Goal: Navigation & Orientation: Find specific page/section

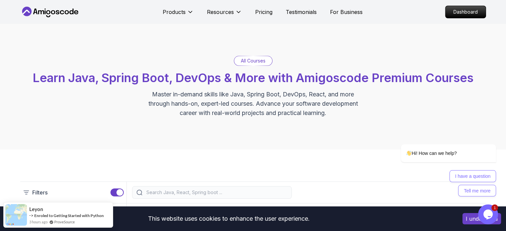
click at [74, 11] on icon at bounding box center [50, 12] width 60 height 11
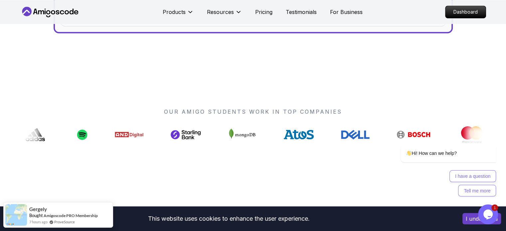
scroll to position [467, 0]
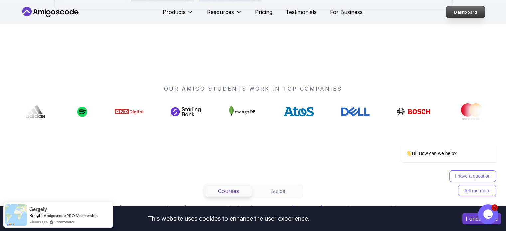
click at [461, 13] on p "Dashboard" at bounding box center [466, 11] width 38 height 11
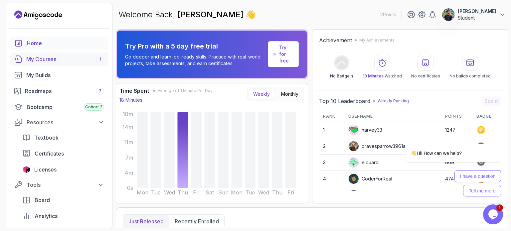
click at [44, 65] on link "My Courses 1" at bounding box center [59, 59] width 98 height 13
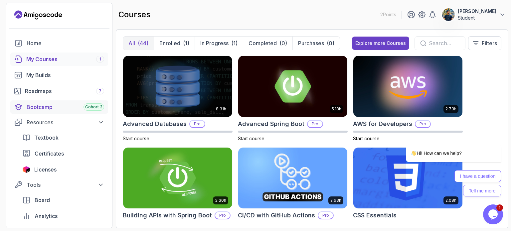
click at [50, 101] on link "Bootcamp Cohort 3" at bounding box center [59, 107] width 98 height 13
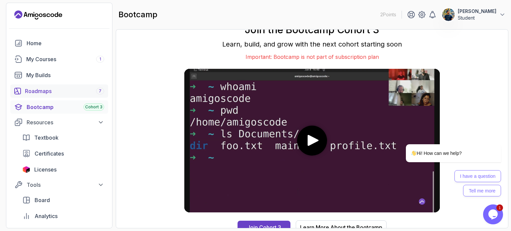
click at [65, 93] on div "Roadmaps 7" at bounding box center [64, 91] width 79 height 8
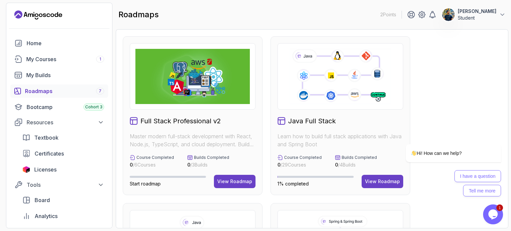
click at [351, 156] on p "Builds Completed" at bounding box center [359, 157] width 35 height 5
click at [319, 156] on p "Course Completed" at bounding box center [303, 157] width 38 height 5
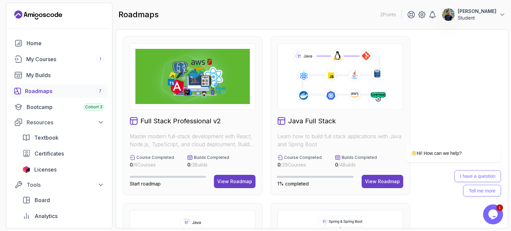
click at [319, 156] on p "Course Completed" at bounding box center [303, 157] width 38 height 5
click at [346, 156] on p "Builds Completed" at bounding box center [359, 157] width 35 height 5
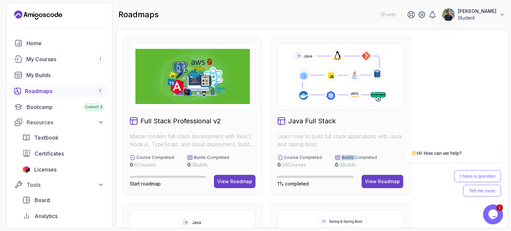
click at [346, 156] on p "Builds Completed" at bounding box center [359, 157] width 35 height 5
click at [317, 158] on p "Course Completed" at bounding box center [303, 157] width 38 height 5
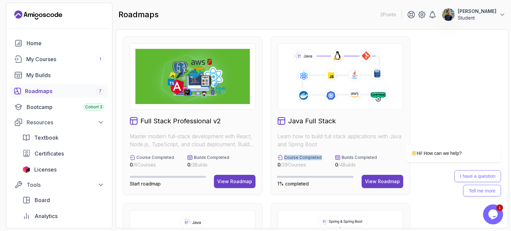
click at [317, 158] on p "Course Completed" at bounding box center [303, 157] width 38 height 5
click at [216, 157] on p "Builds Completed" at bounding box center [211, 157] width 35 height 5
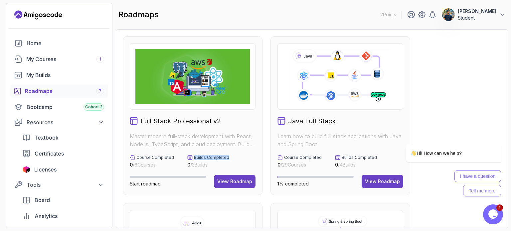
click at [216, 157] on p "Builds Completed" at bounding box center [211, 157] width 35 height 5
click at [159, 158] on p "Course Completed" at bounding box center [155, 157] width 38 height 5
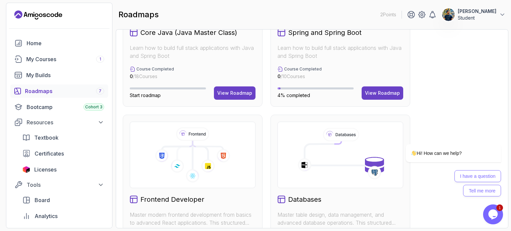
scroll to position [266, 0]
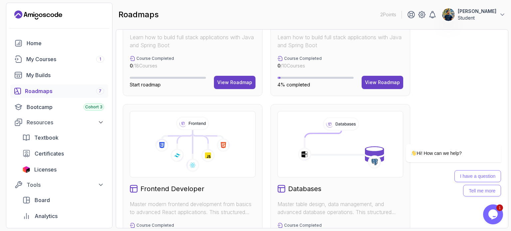
click at [265, 106] on div "Full Stack Professional v2 Master modern full-stack development with React, Nod…" at bounding box center [312, 100] width 379 height 660
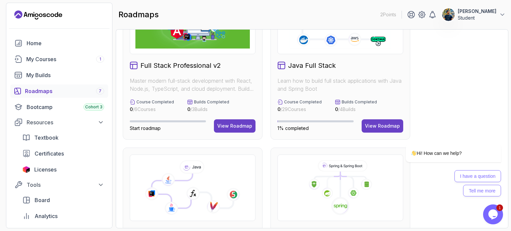
scroll to position [50, 0]
